Goal: Download file/media

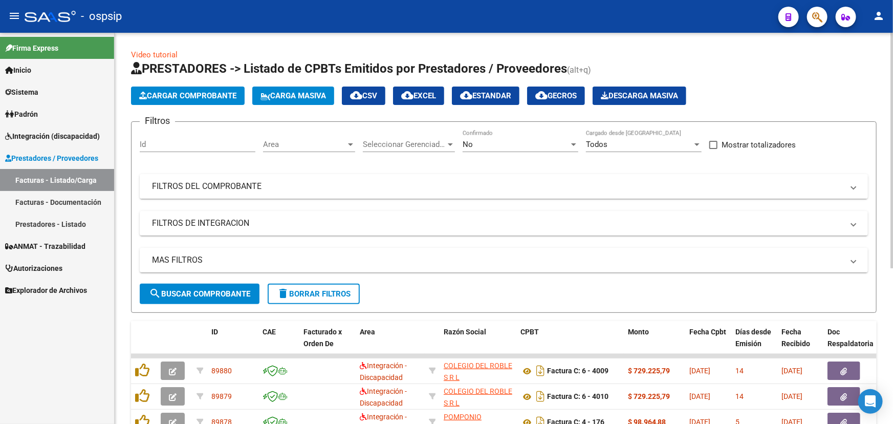
click at [254, 188] on mat-panel-title "FILTROS DEL COMPROBANTE" at bounding box center [497, 186] width 691 height 11
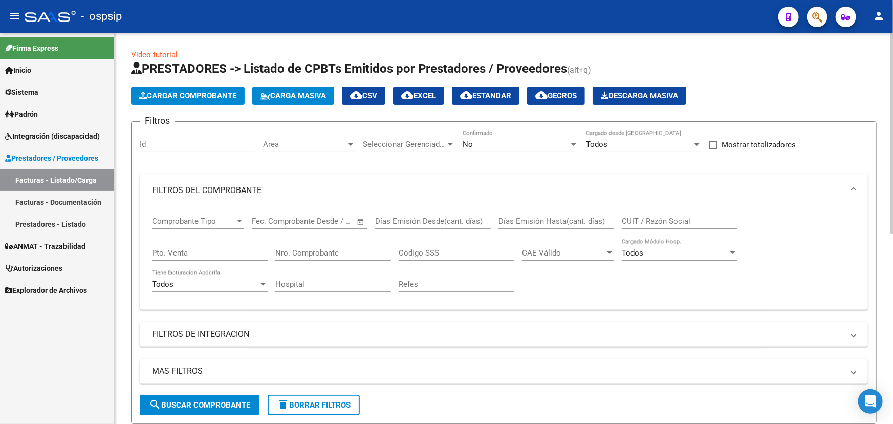
click at [308, 255] on input "Nro. Comprobante" at bounding box center [333, 252] width 116 height 9
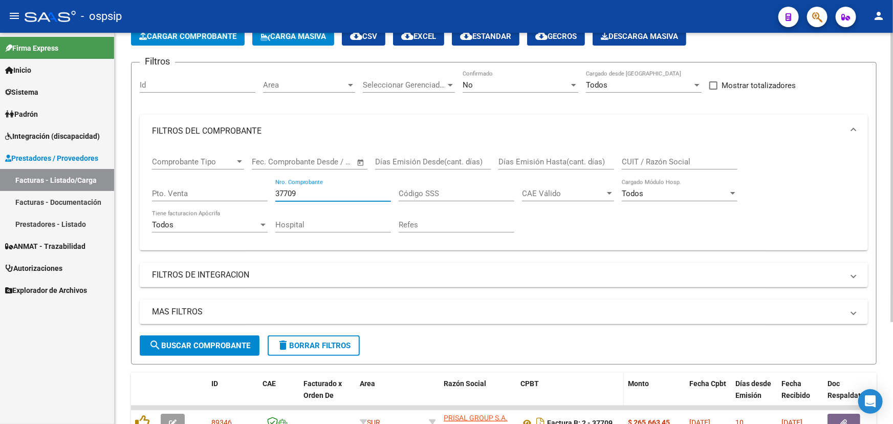
scroll to position [138, 0]
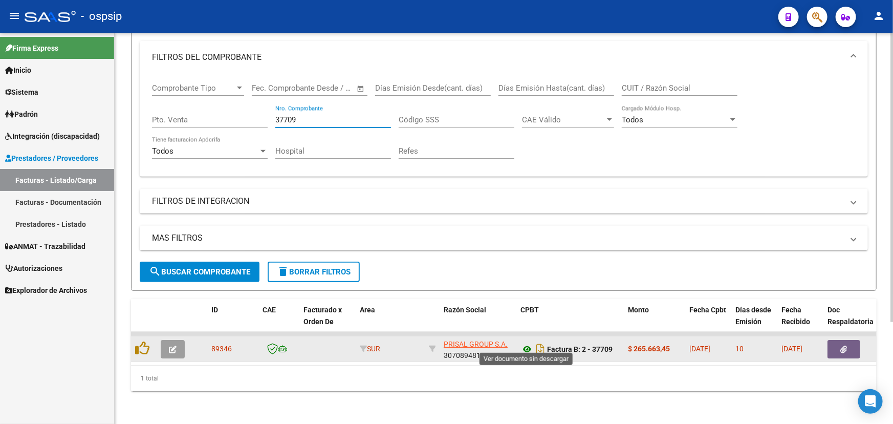
click at [525, 343] on icon at bounding box center [526, 349] width 13 height 12
click at [846, 345] on icon "button" at bounding box center [843, 349] width 7 height 8
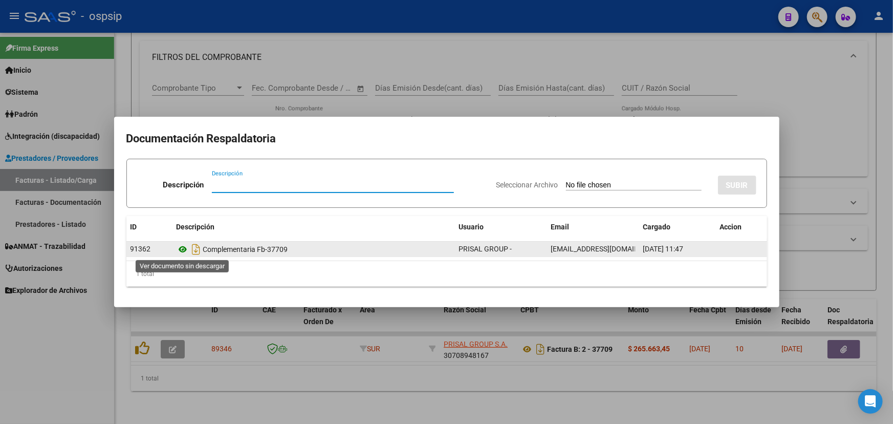
click at [183, 252] on icon at bounding box center [182, 249] width 13 height 12
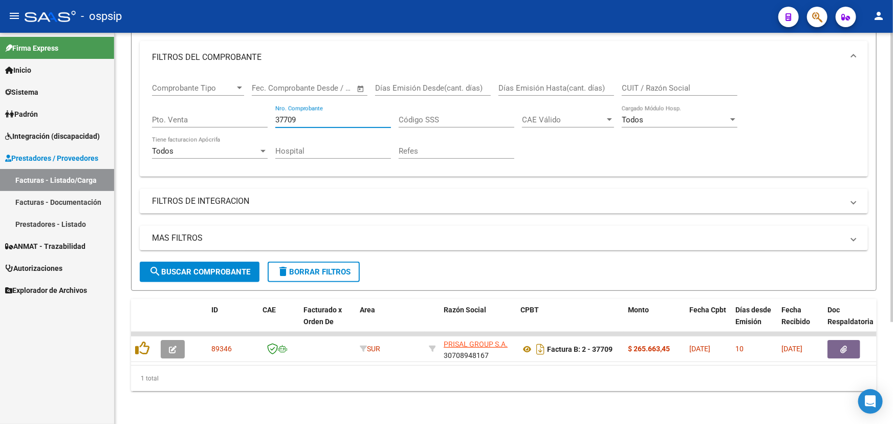
click at [302, 115] on input "37709" at bounding box center [333, 119] width 116 height 9
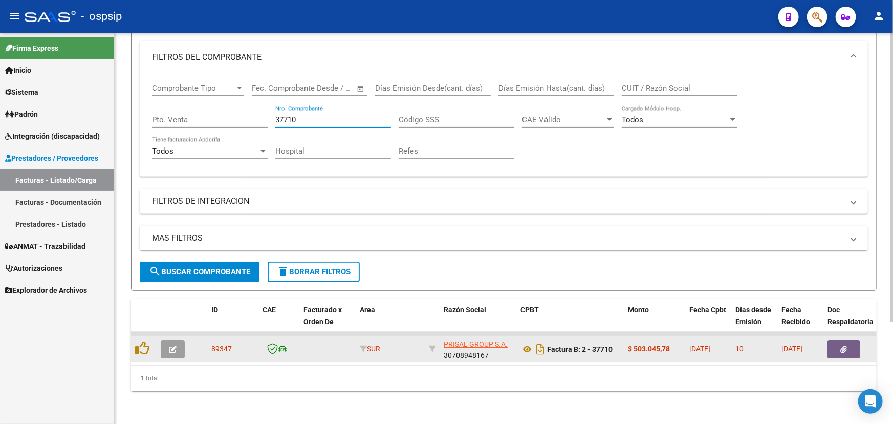
click at [847, 336] on datatable-body-cell at bounding box center [853, 348] width 61 height 25
click at [843, 345] on icon "button" at bounding box center [843, 349] width 7 height 8
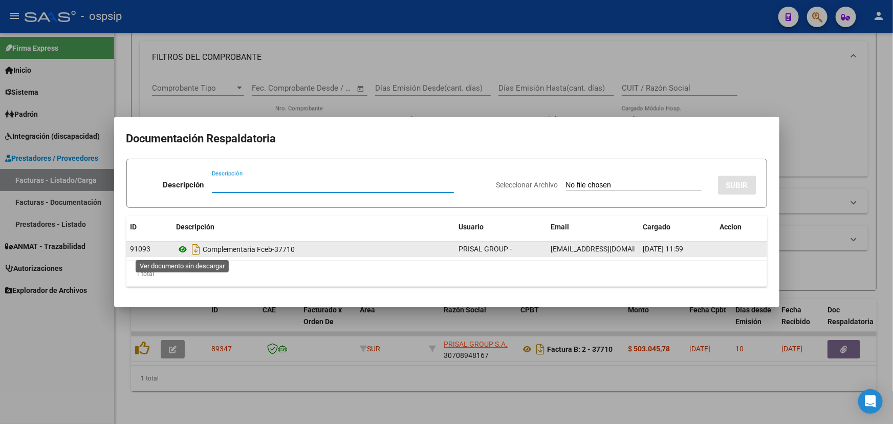
click at [182, 249] on icon at bounding box center [182, 249] width 13 height 12
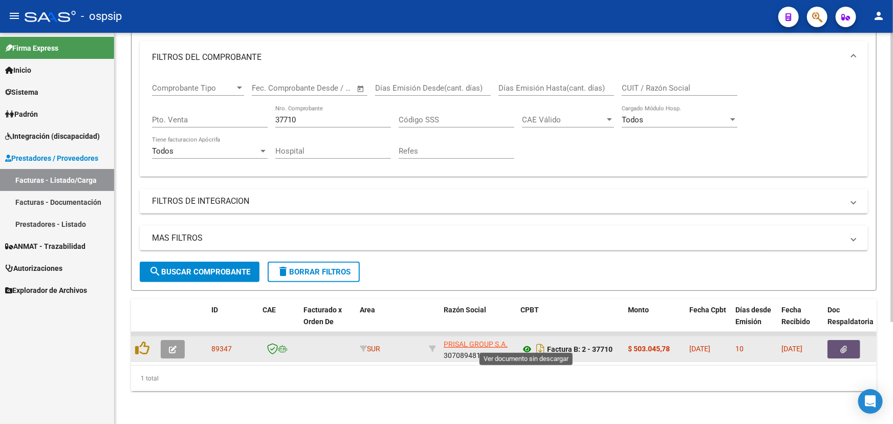
click at [527, 343] on icon at bounding box center [526, 349] width 13 height 12
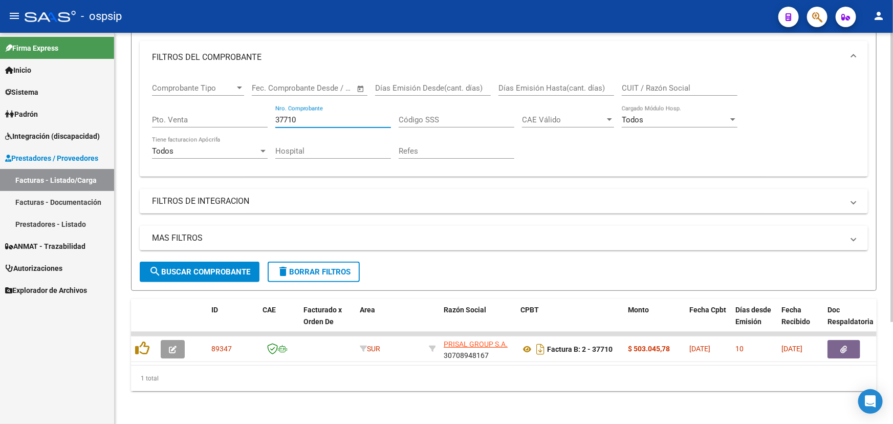
click at [285, 115] on input "37710" at bounding box center [333, 119] width 116 height 9
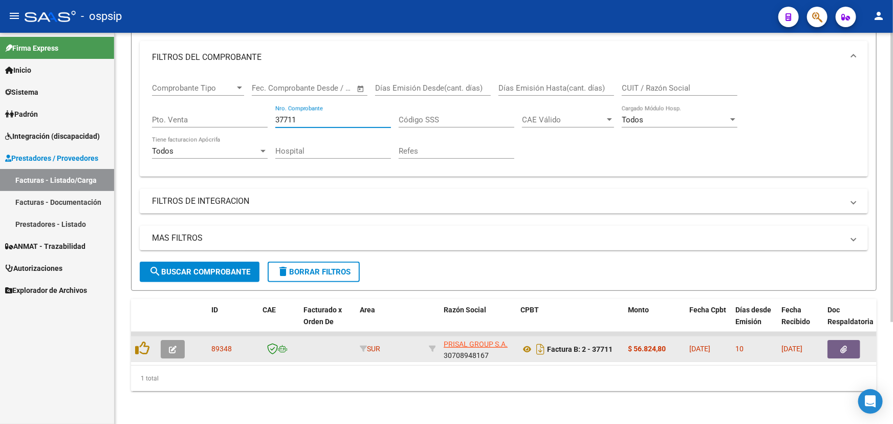
type input "37711"
click at [842, 340] on button "button" at bounding box center [843, 349] width 33 height 18
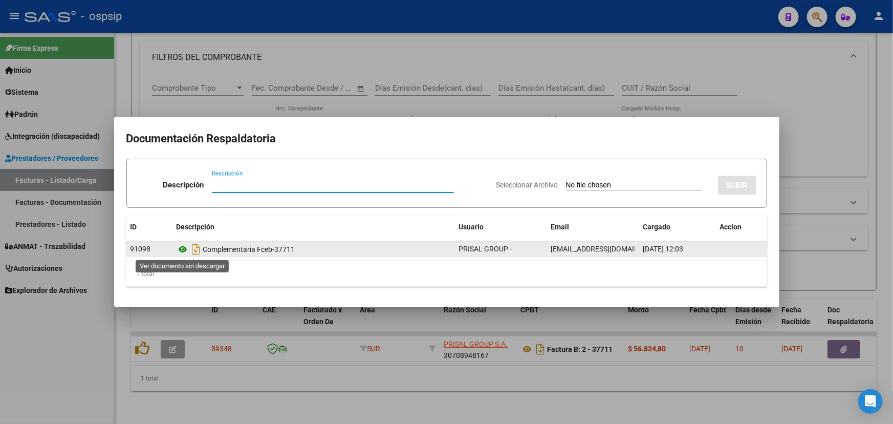
click at [185, 247] on icon at bounding box center [182, 249] width 13 height 12
